Goal: Complete application form: Complete application form

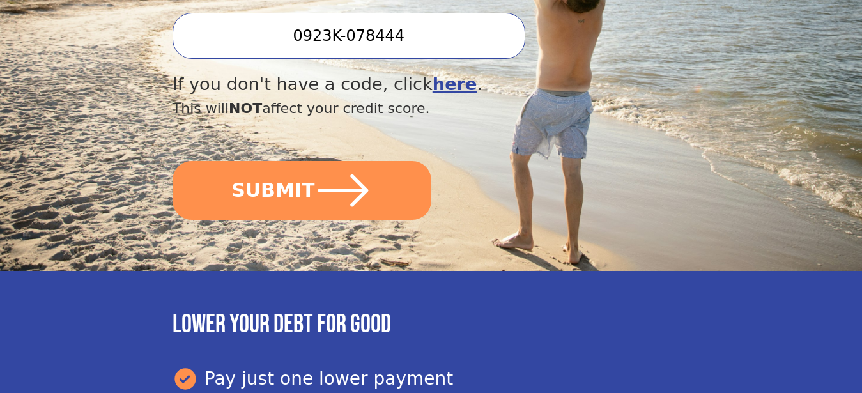
scroll to position [522, 0]
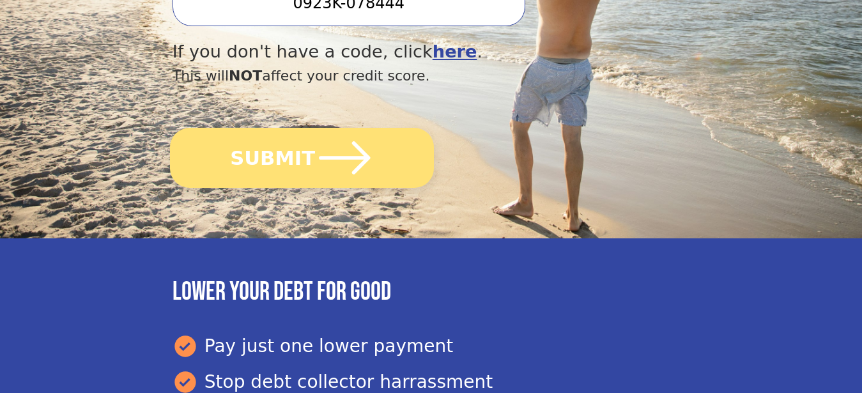
click at [339, 165] on icon "submit" at bounding box center [344, 157] width 59 height 59
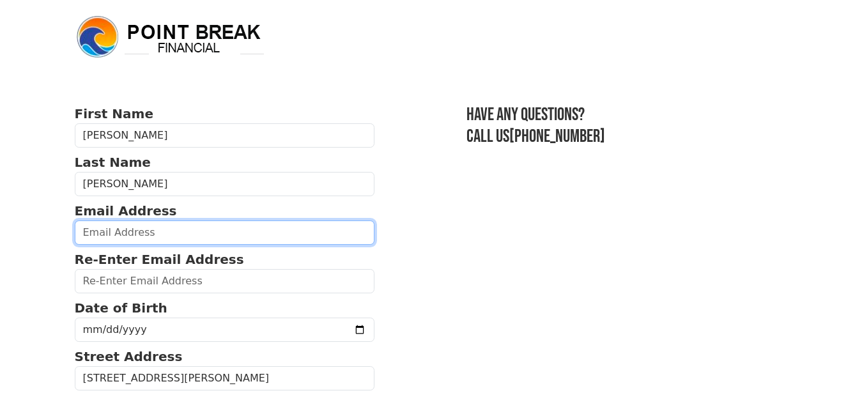
click at [258, 226] on input "email" at bounding box center [225, 233] width 300 height 24
click at [256, 228] on input "email" at bounding box center [225, 233] width 300 height 24
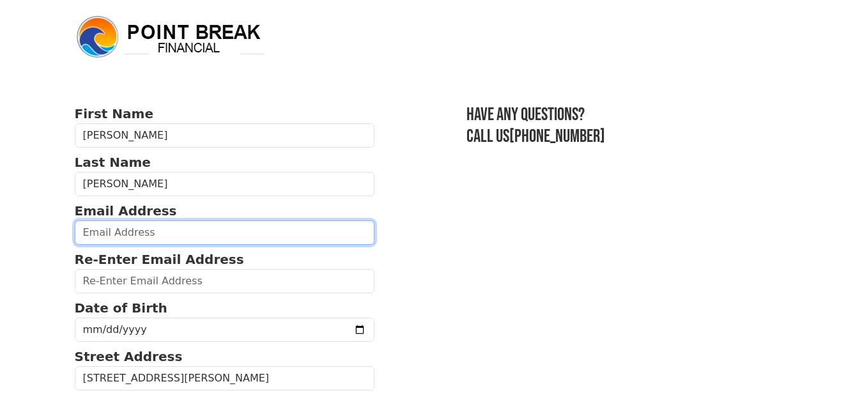
click at [286, 238] on input "email" at bounding box center [225, 233] width 300 height 24
type input "egareza07@gmail.com"
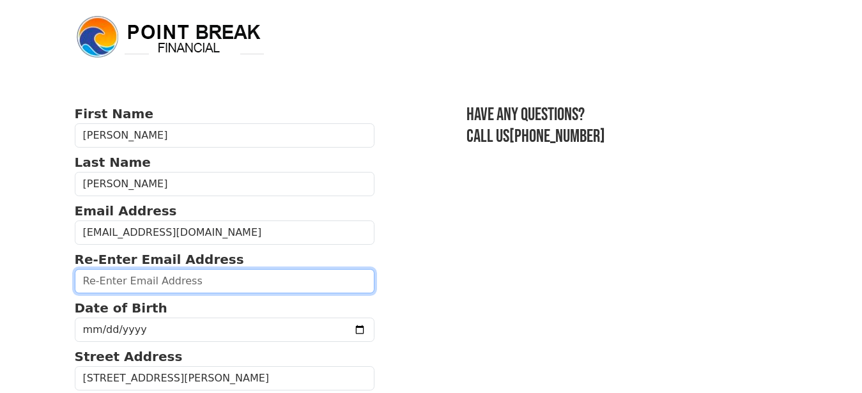
click at [201, 283] on input "email" at bounding box center [225, 281] width 300 height 24
type input "egarza07@gmail.com"
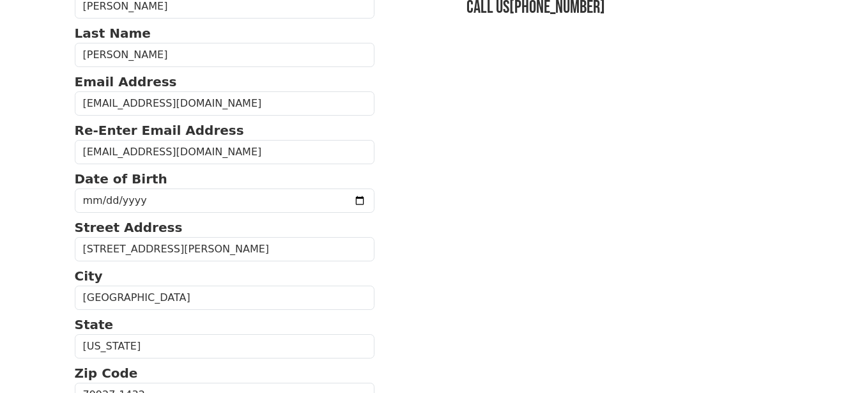
scroll to position [130, 0]
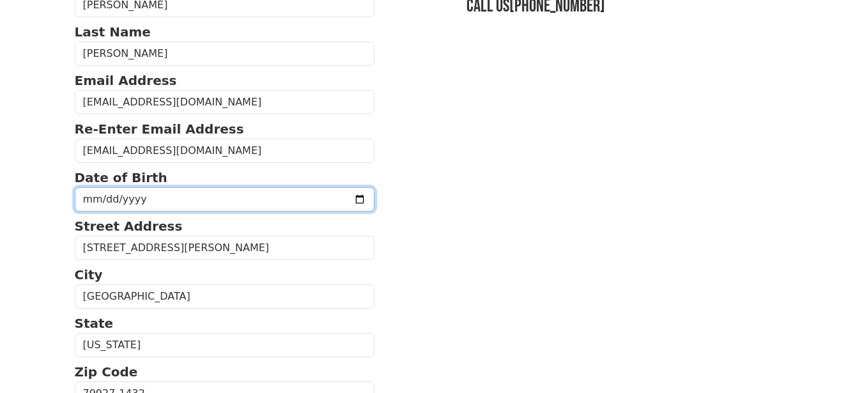
click at [210, 201] on input "date" at bounding box center [225, 199] width 300 height 24
type input "1970-05-11"
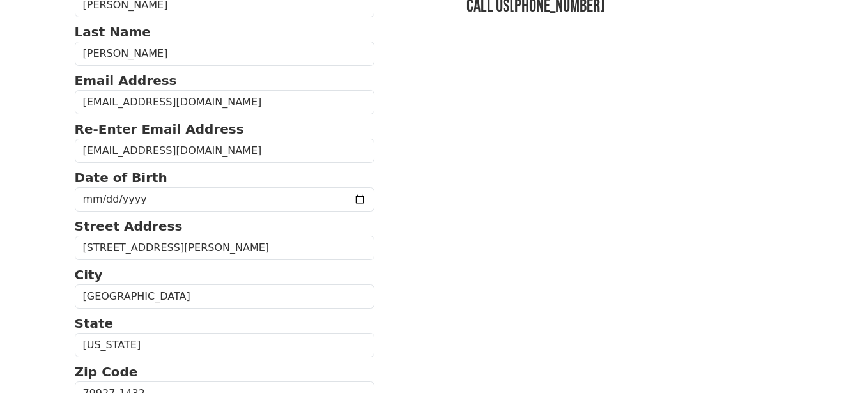
click at [476, 282] on section "First Name Enrique Last Name Garza Email Address egareza07@gmail.com Re-Enter E…" at bounding box center [431, 391] width 713 height 835
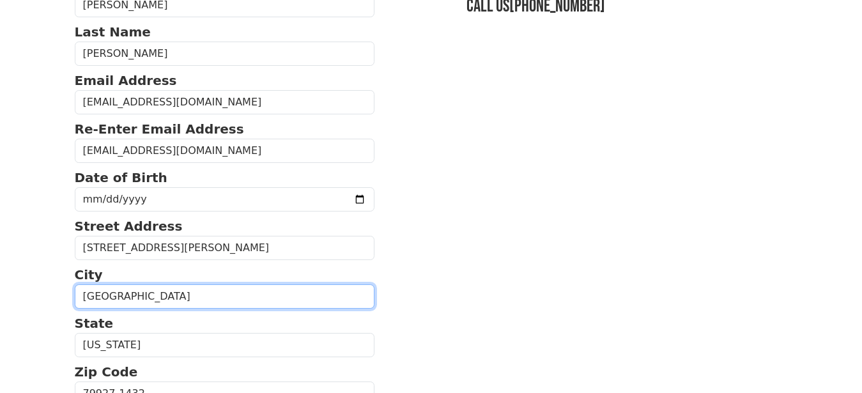
click at [179, 293] on input "Socorro" at bounding box center [225, 296] width 300 height 24
type input "S"
type input "El Paso"
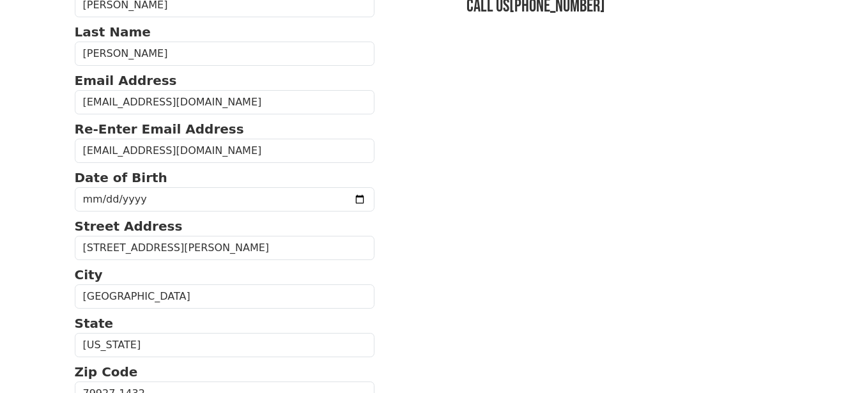
click at [477, 132] on section "First Name Enrique Last Name Garza Email Address egareza07@gmail.com Re-Enter E…" at bounding box center [431, 391] width 713 height 835
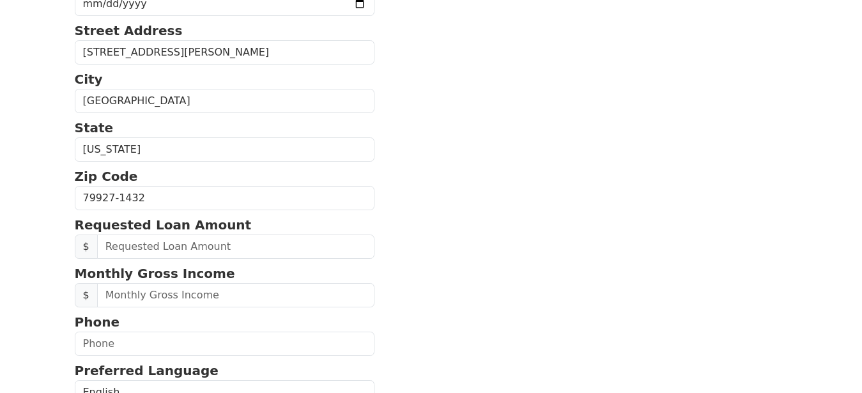
scroll to position [391, 0]
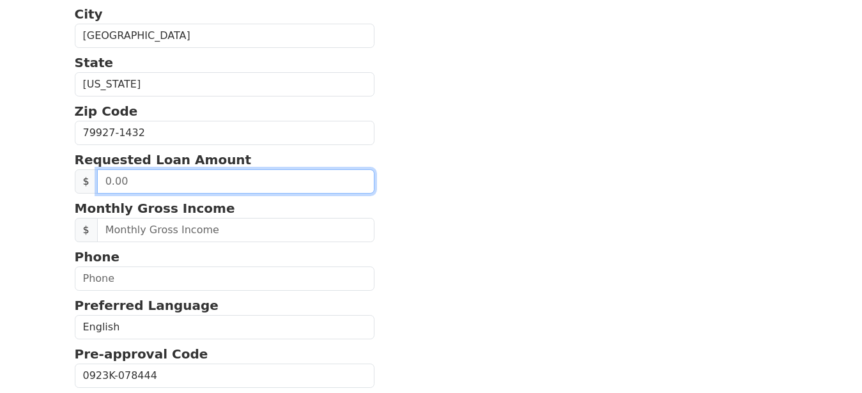
click at [267, 182] on input "text" at bounding box center [236, 181] width 278 height 24
type input "13,000.00"
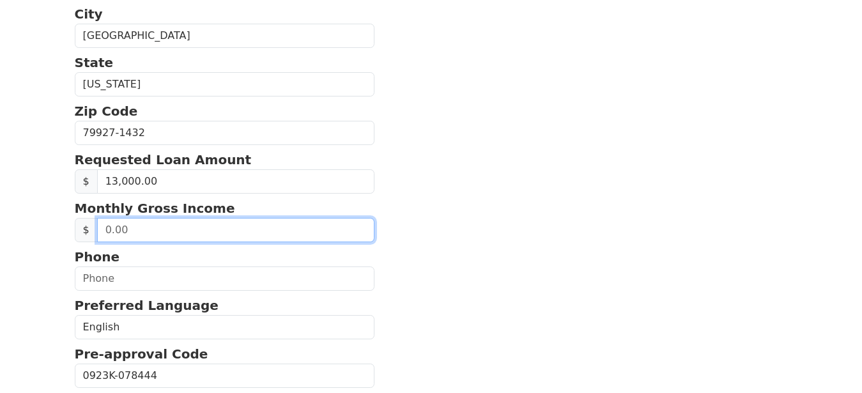
click at [308, 231] on input "text" at bounding box center [236, 230] width 278 height 24
type input "5,500.00"
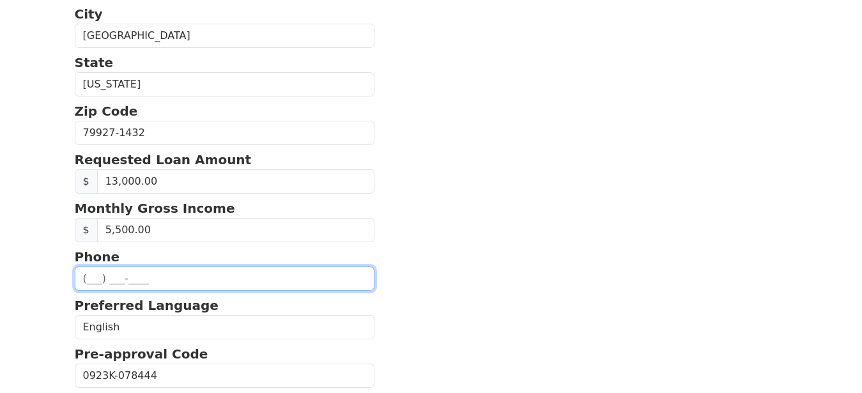
click at [230, 284] on input "text" at bounding box center [225, 279] width 300 height 24
type input "(915) 726-5221"
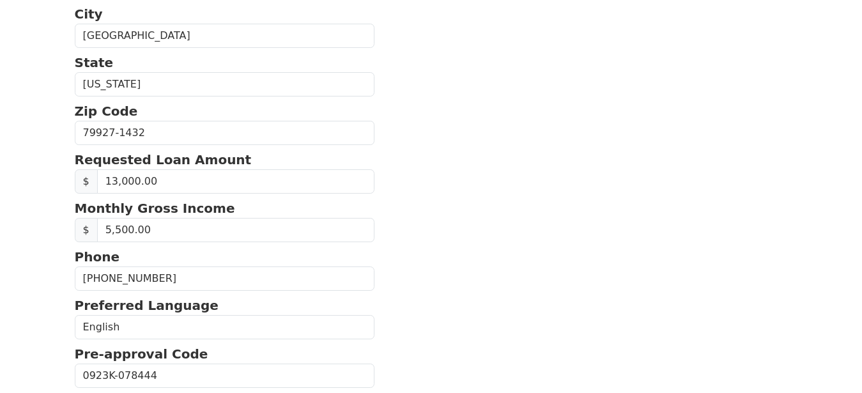
click at [437, 215] on section "First Name Enrique Last Name Garza Email Address egareza07@gmail.com Re-Enter E…" at bounding box center [431, 130] width 713 height 835
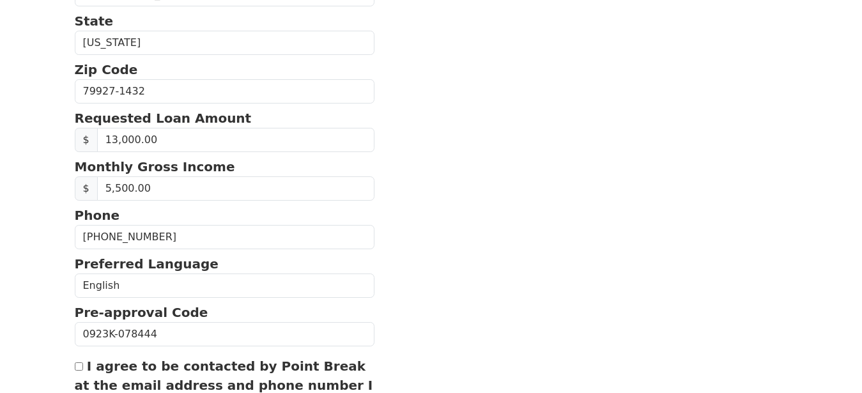
scroll to position [584, 0]
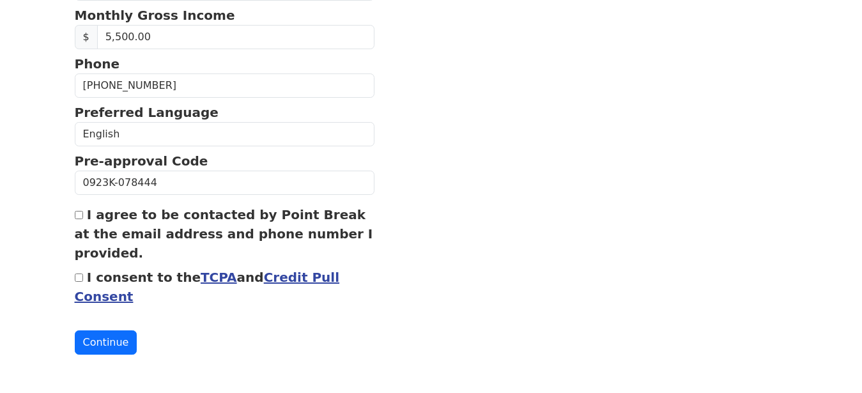
click at [79, 217] on input "I agree to be contacted by Point Break at the email address and phone number I …" at bounding box center [79, 215] width 8 height 8
checkbox input "true"
click at [81, 279] on input "I consent to the TCPA and Credit Pull Consent" at bounding box center [79, 278] width 8 height 8
checkbox input "true"
click at [107, 344] on button "Continue" at bounding box center [106, 342] width 63 height 24
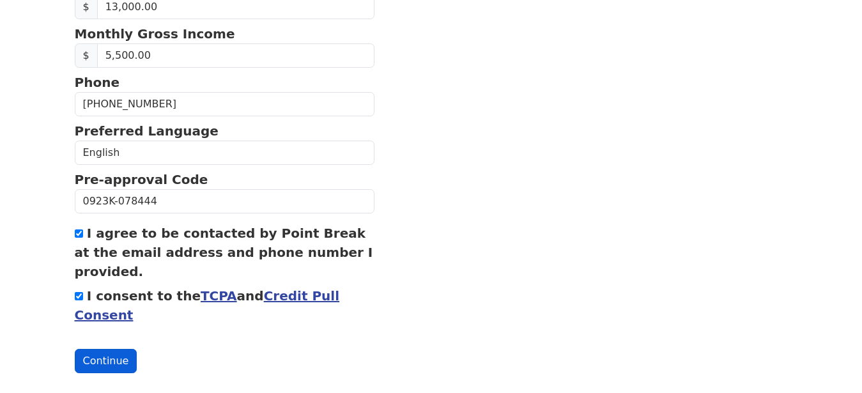
scroll to position [602, 0]
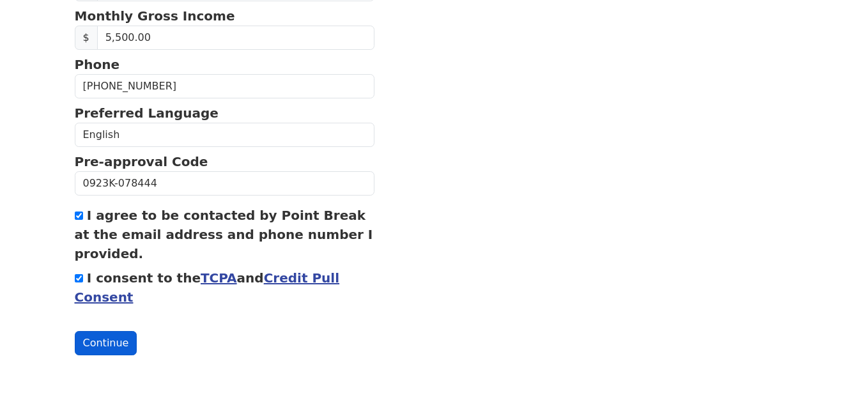
click at [107, 344] on button "Continue" at bounding box center [106, 343] width 63 height 24
click at [112, 340] on button "Continue" at bounding box center [106, 343] width 63 height 24
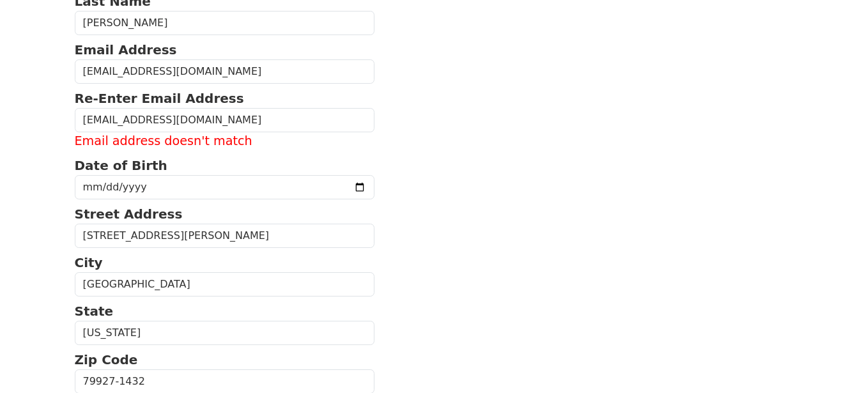
scroll to position [146, 0]
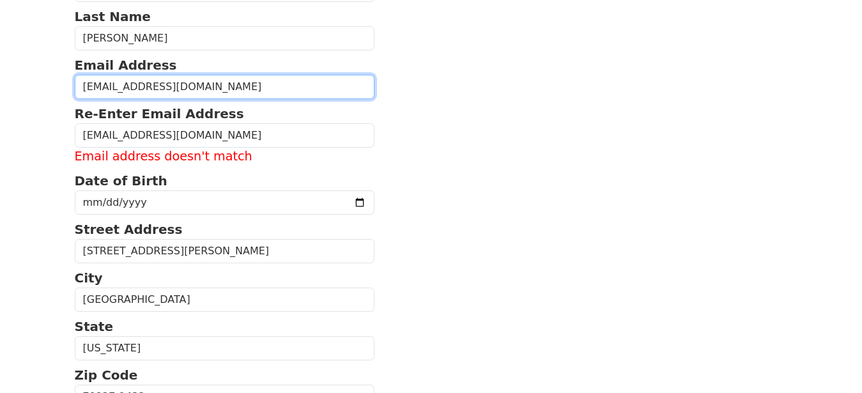
click at [112, 89] on input "egareza07@gmail.com" at bounding box center [225, 87] width 300 height 24
type input "egarza07@gmail.com"
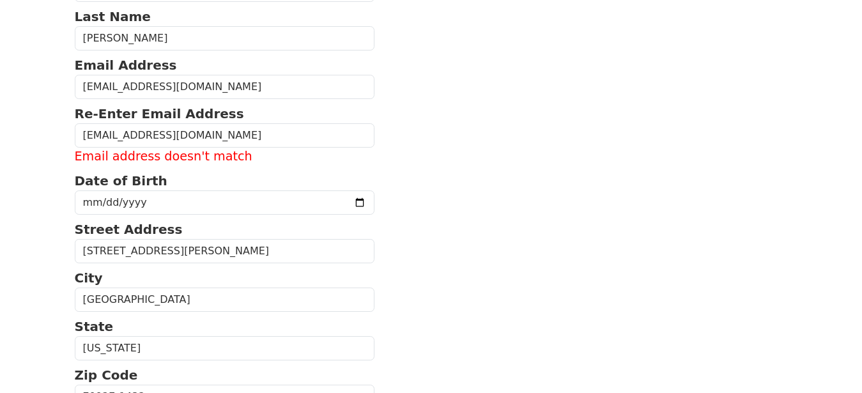
click at [707, 200] on section "First Name Enrique Last Name Garza Email Address egarza07@gmail.com Re-Enter Em…" at bounding box center [431, 384] width 713 height 853
click at [630, 249] on section "First Name Enrique Last Name Garza Email Address egarza07@gmail.com Re-Enter Em…" at bounding box center [431, 384] width 713 height 853
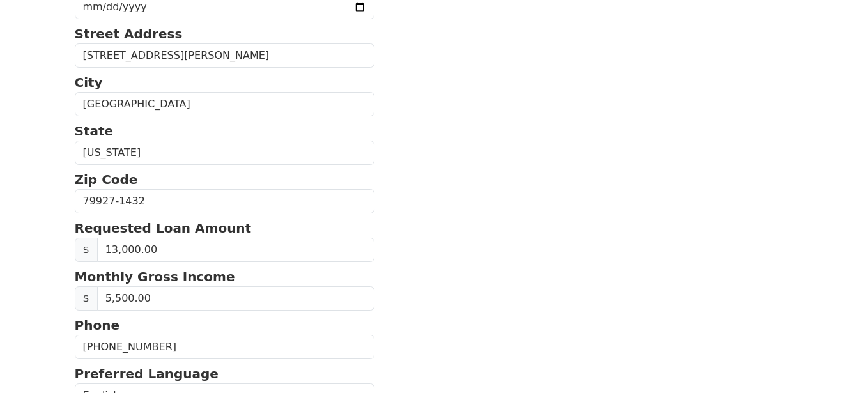
scroll to position [211, 0]
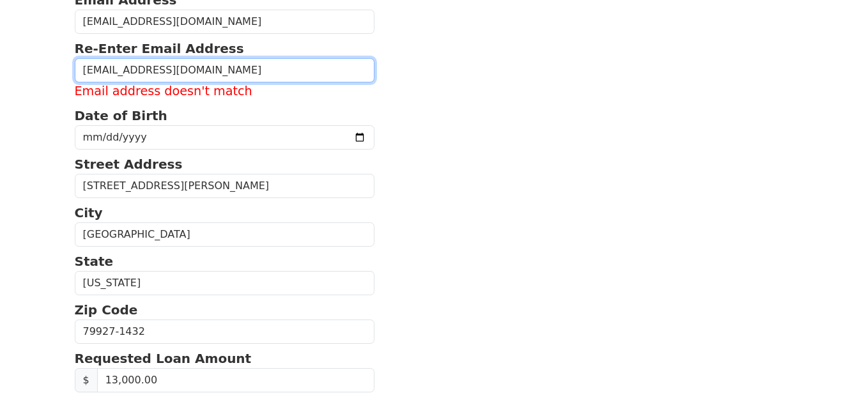
click at [325, 70] on input "egarza07@gmail.com" at bounding box center [225, 70] width 300 height 24
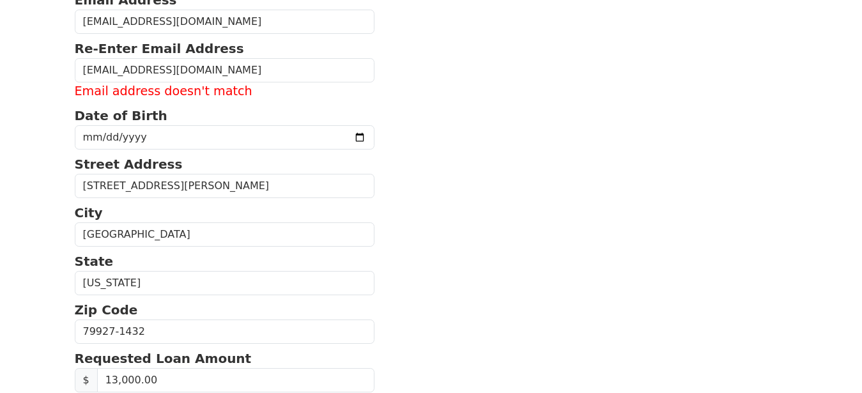
click at [505, 147] on section "First Name Enrique Last Name Garza Email Address egarza07@gmail.com Re-Enter Em…" at bounding box center [431, 319] width 713 height 853
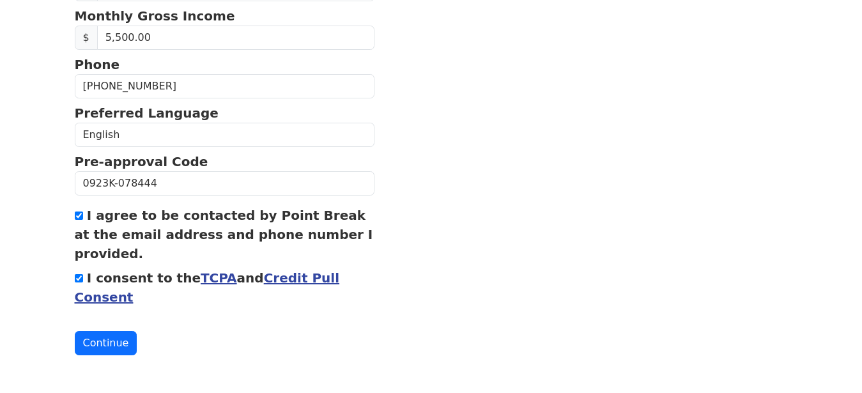
scroll to position [603, 0]
click at [115, 343] on button "Continue" at bounding box center [106, 342] width 63 height 24
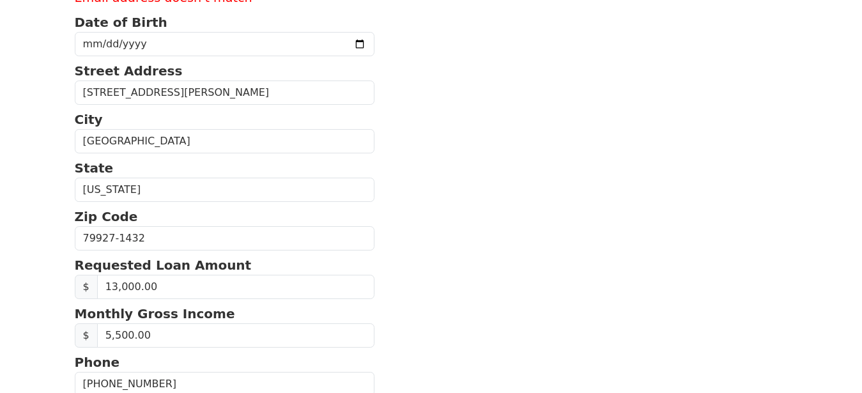
scroll to position [146, 0]
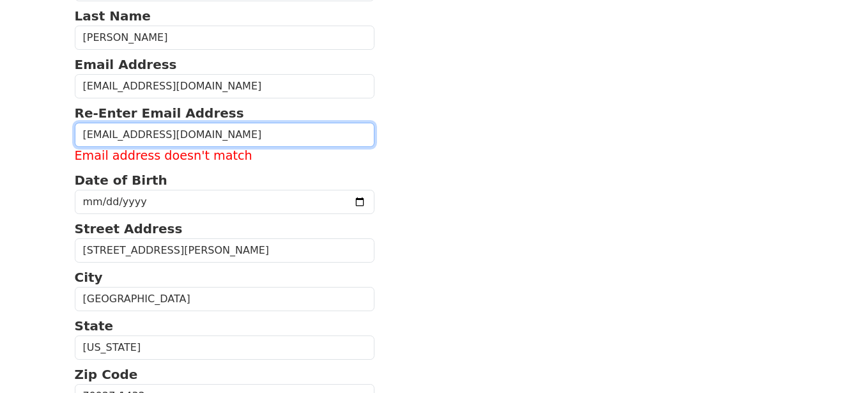
click at [291, 137] on input "egarza07@gmail.com" at bounding box center [225, 135] width 300 height 24
type input "egarza07@gmail.com"
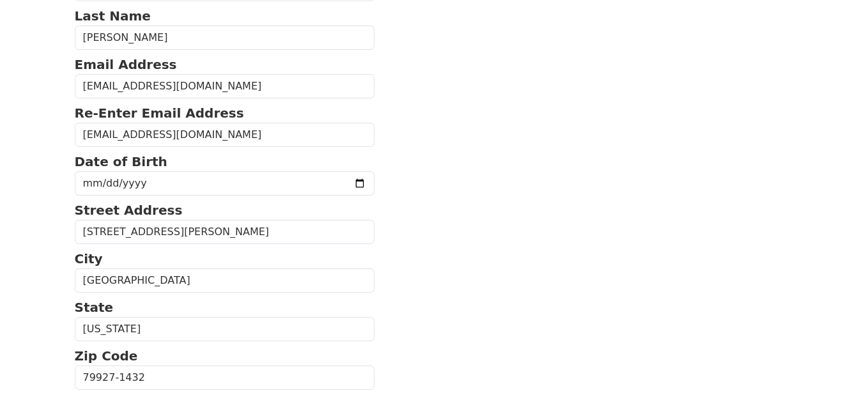
click at [531, 111] on section "First Name Enrique Last Name Garza Email Address egarza07@gmail.com Re-Enter Em…" at bounding box center [431, 375] width 713 height 835
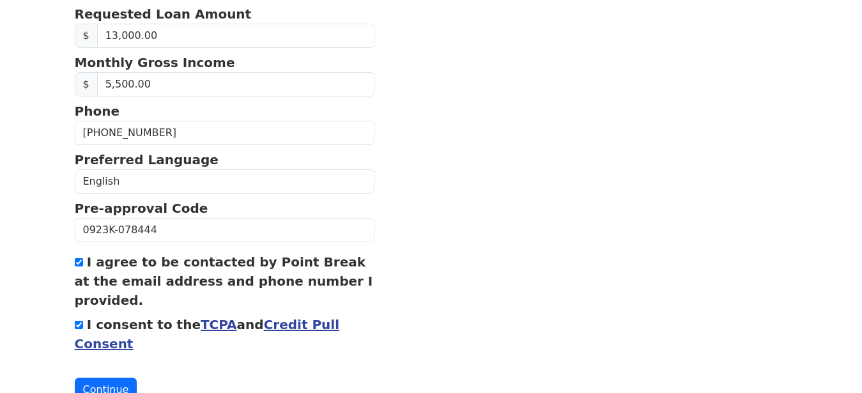
scroll to position [584, 0]
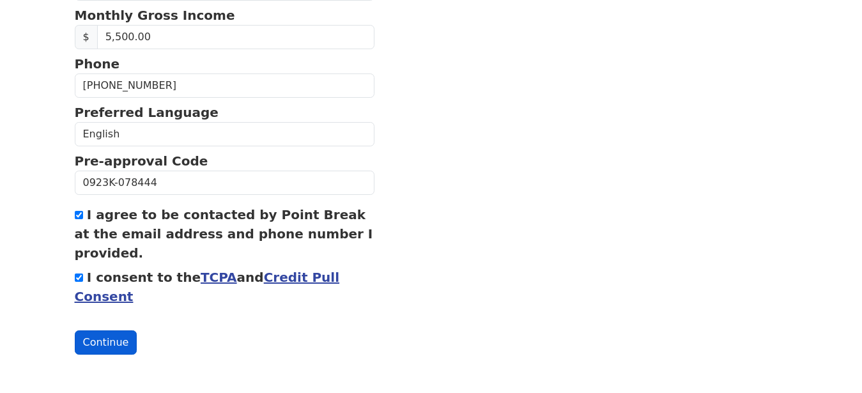
click at [114, 345] on button "Continue" at bounding box center [106, 342] width 63 height 24
